Goal: Task Accomplishment & Management: Use online tool/utility

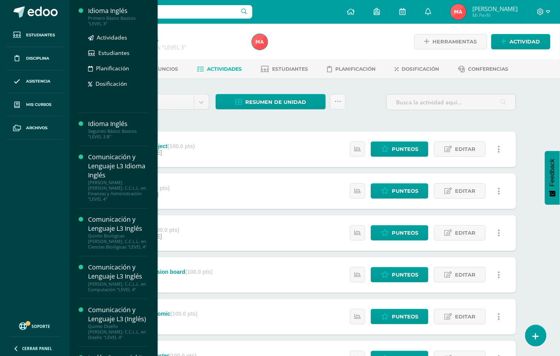
click at [101, 11] on div "Idioma Inglés" at bounding box center [118, 10] width 60 height 9
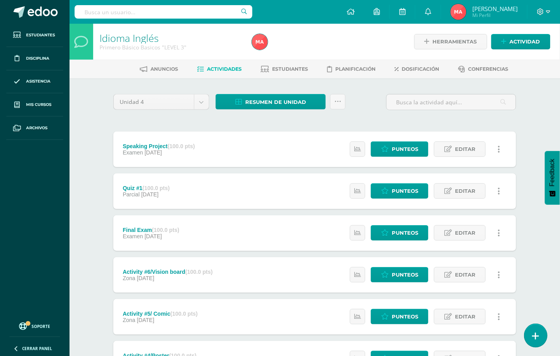
click at [537, 334] on icon at bounding box center [535, 336] width 7 height 9
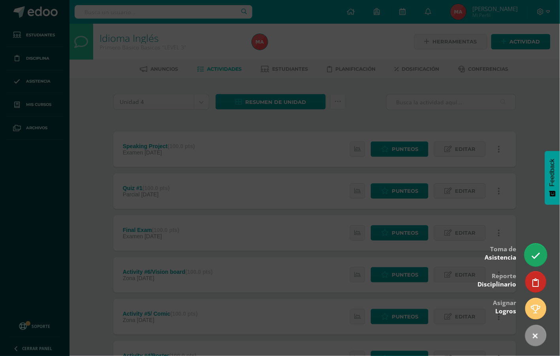
click at [536, 253] on icon at bounding box center [535, 255] width 9 height 9
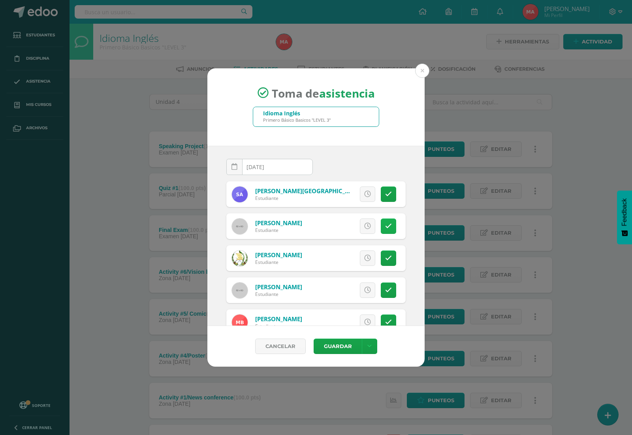
click at [380, 224] on link at bounding box center [387, 225] width 15 height 15
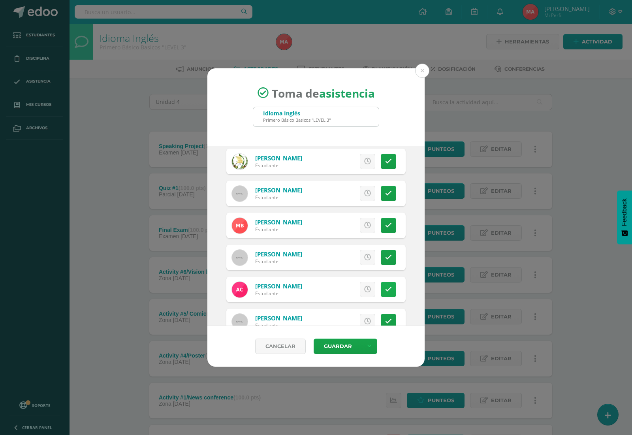
scroll to position [99, 0]
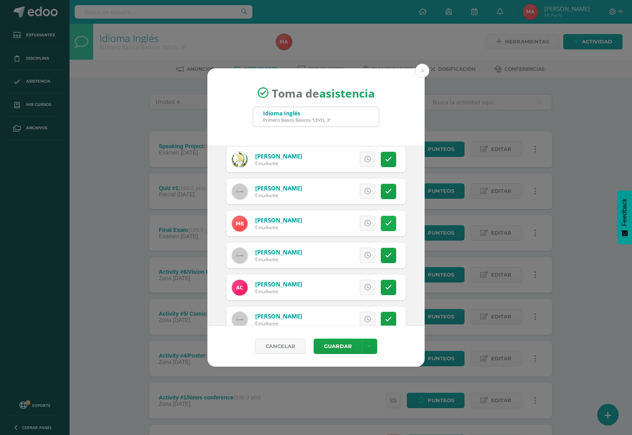
click at [380, 218] on link at bounding box center [387, 223] width 15 height 15
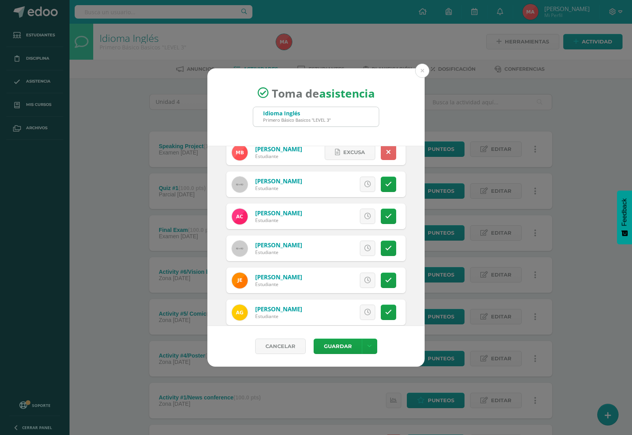
scroll to position [197, 0]
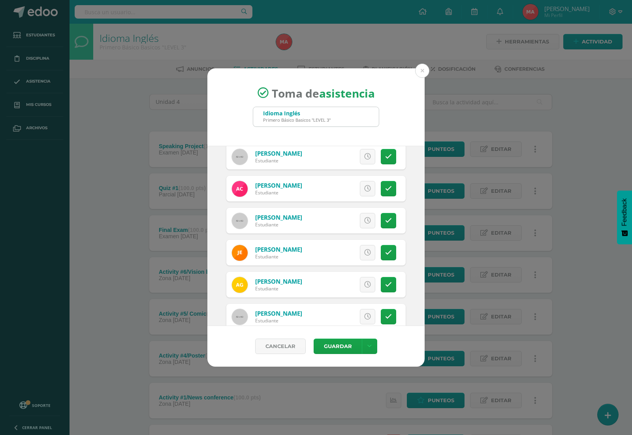
click at [393, 195] on div "Excusa Detalles sobre excusa: Añadir excusa a todas las inasistencias del día C…" at bounding box center [349, 189] width 114 height 26
click at [388, 192] on div "Excusa Detalles sobre excusa: Añadir excusa a todas las inasistencias del día C…" at bounding box center [349, 189] width 114 height 26
click at [383, 189] on link at bounding box center [387, 188] width 15 height 15
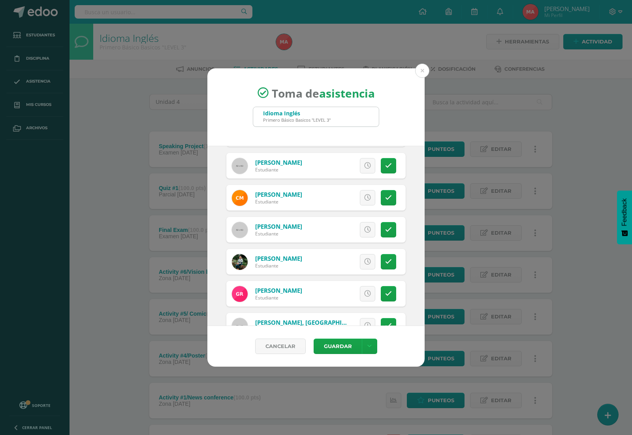
scroll to position [493, 0]
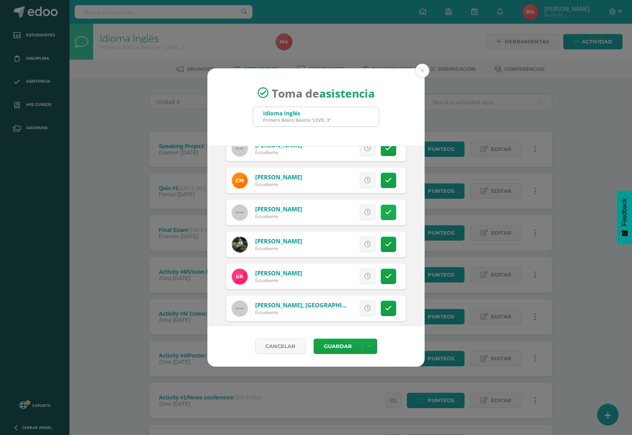
click at [380, 208] on link at bounding box center [387, 211] width 15 height 15
click at [385, 274] on icon at bounding box center [388, 276] width 7 height 7
click at [340, 346] on button "Guardar" at bounding box center [337, 345] width 48 height 15
